Goal: Information Seeking & Learning: Learn about a topic

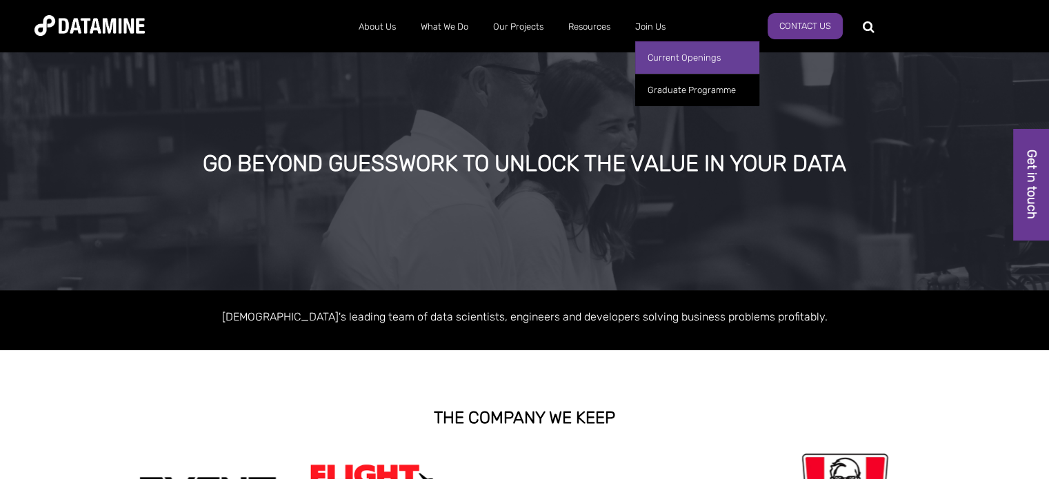
click at [665, 54] on link "Current Openings" at bounding box center [697, 57] width 124 height 32
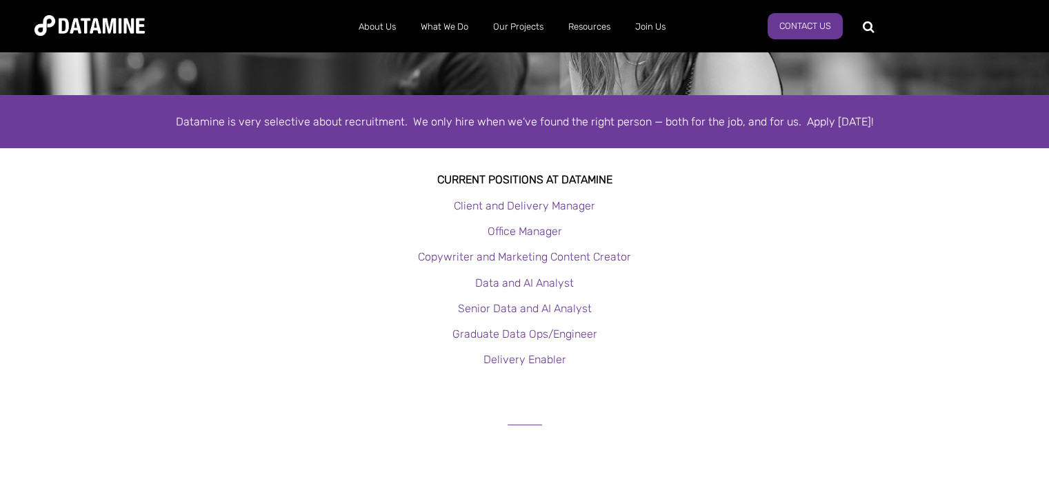
scroll to position [203, 0]
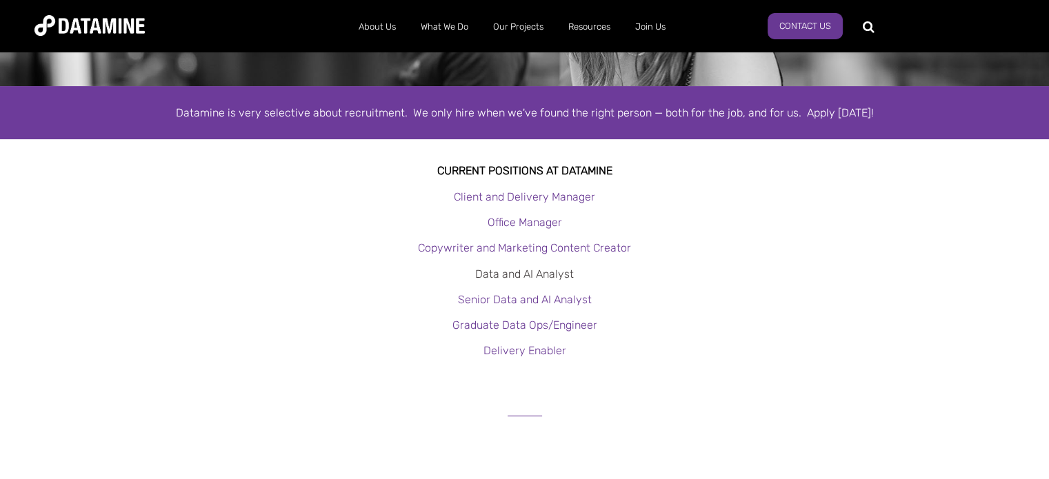
click at [536, 270] on link "Data and AI Analyst" at bounding box center [524, 273] width 99 height 13
click at [565, 296] on link "Senior Data and AI Analyst" at bounding box center [525, 299] width 134 height 13
